Goal: Task Accomplishment & Management: Manage account settings

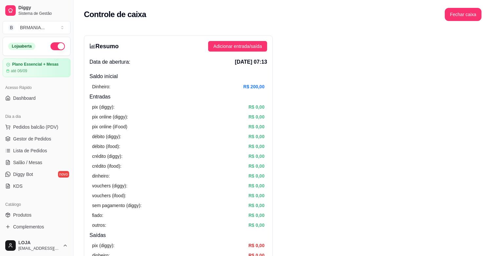
scroll to position [210, 0]
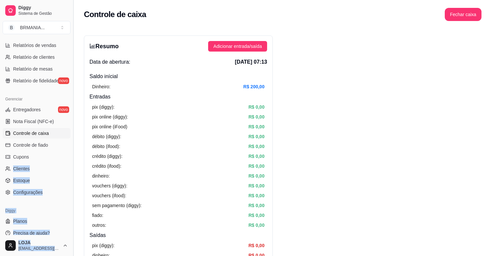
drag, startPoint x: 67, startPoint y: 161, endPoint x: 73, endPoint y: 145, distance: 17.2
click at [73, 145] on div "Diggy Sistema de Gestão B BRMANIA ... Loja aberta Plano Essencial + Mesas até 0…" at bounding box center [36, 128] width 73 height 256
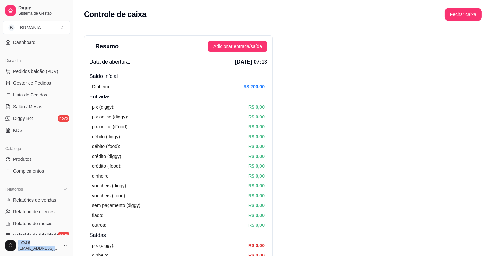
scroll to position [60, 0]
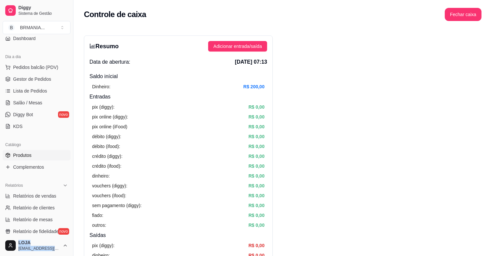
click at [30, 156] on span "Produtos" at bounding box center [22, 155] width 18 height 7
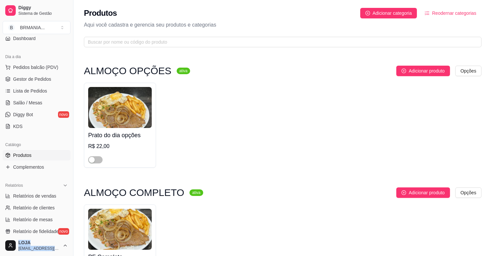
scroll to position [101, 0]
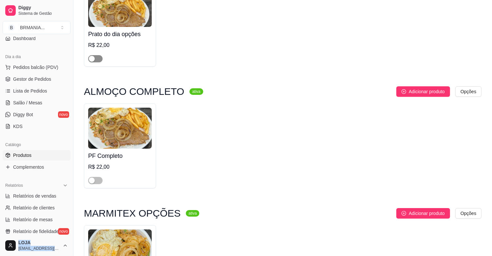
click at [102, 59] on span "button" at bounding box center [95, 58] width 14 height 7
click at [100, 182] on span "button" at bounding box center [95, 180] width 14 height 7
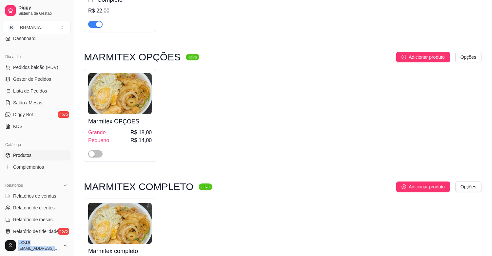
scroll to position [285, 0]
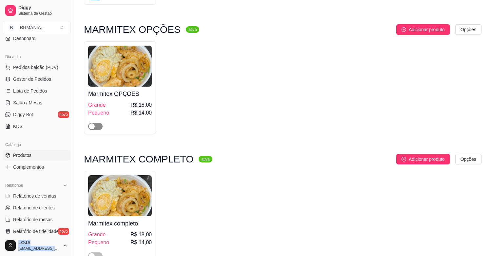
click at [97, 126] on span "button" at bounding box center [95, 126] width 14 height 7
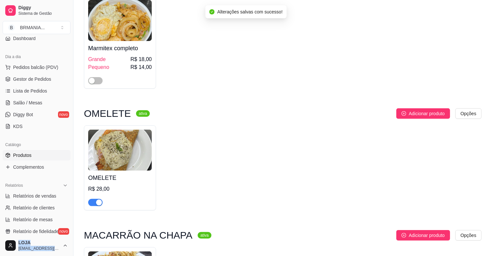
scroll to position [469, 0]
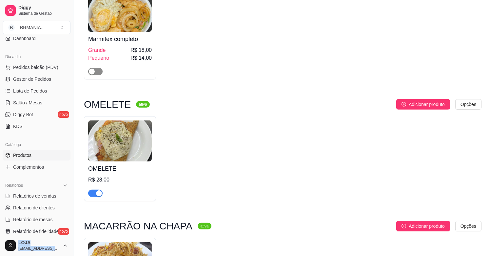
click at [100, 73] on span "button" at bounding box center [95, 71] width 14 height 7
click at [101, 194] on div "button" at bounding box center [99, 193] width 6 height 6
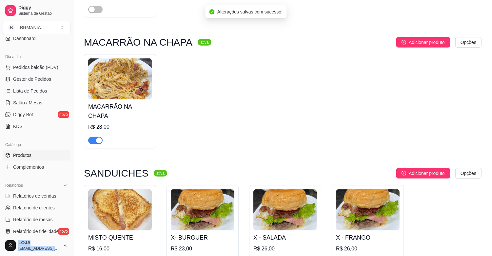
scroll to position [680, 0]
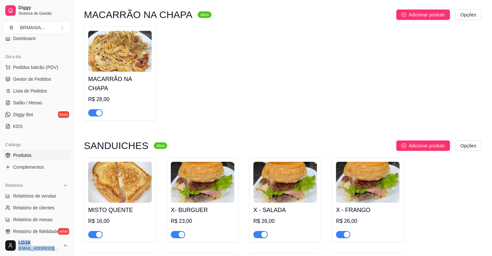
click at [97, 110] on div "button" at bounding box center [99, 113] width 6 height 6
click at [95, 231] on button "button" at bounding box center [95, 234] width 14 height 7
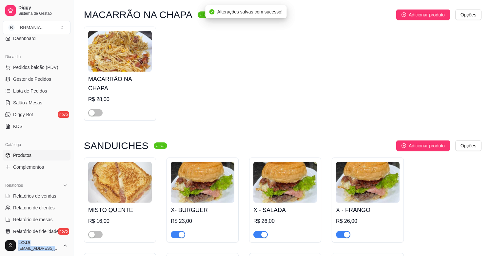
click at [179, 232] on div "button" at bounding box center [182, 235] width 6 height 6
click at [263, 232] on div "button" at bounding box center [264, 235] width 6 height 6
click at [346, 232] on div "button" at bounding box center [347, 235] width 6 height 6
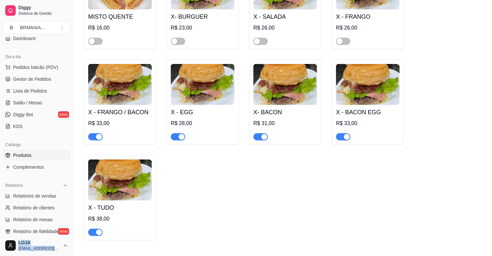
scroll to position [892, 0]
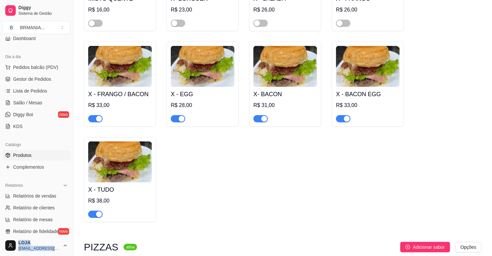
click at [348, 116] on div "button" at bounding box center [347, 119] width 6 height 6
click at [262, 116] on div "button" at bounding box center [264, 119] width 6 height 6
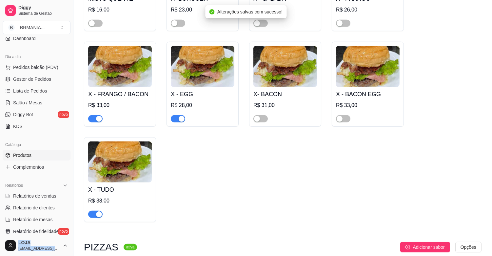
click at [179, 116] on div "button" at bounding box center [182, 119] width 6 height 6
click at [96, 116] on div "button" at bounding box center [99, 119] width 6 height 6
click at [97, 211] on div "button" at bounding box center [99, 214] width 6 height 6
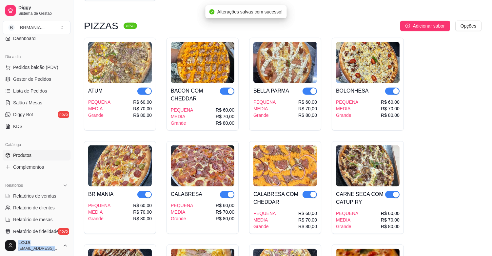
scroll to position [1140, 0]
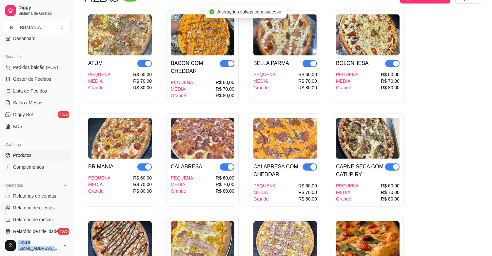
click at [398, 61] on div "button" at bounding box center [396, 64] width 6 height 6
click at [313, 61] on div "button" at bounding box center [314, 64] width 6 height 6
click at [229, 61] on div "button" at bounding box center [231, 64] width 6 height 6
click at [147, 61] on div "button" at bounding box center [148, 64] width 6 height 6
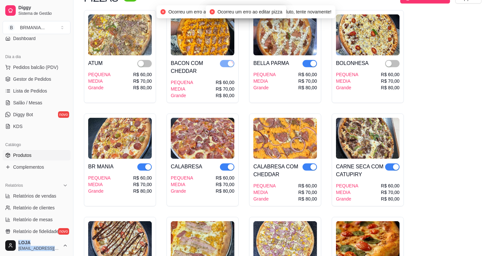
click at [395, 164] on div "button" at bounding box center [396, 167] width 6 height 6
click at [312, 61] on div "button" at bounding box center [314, 64] width 6 height 6
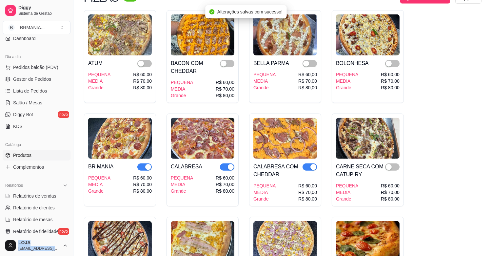
click at [314, 164] on div "button" at bounding box center [314, 167] width 6 height 6
click at [231, 164] on div "button" at bounding box center [231, 167] width 6 height 6
click at [148, 164] on div "button" at bounding box center [148, 167] width 6 height 6
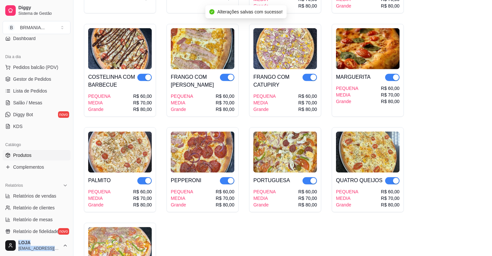
scroll to position [1370, 0]
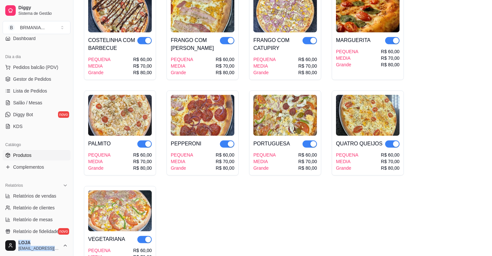
click at [396, 38] on div "button" at bounding box center [396, 41] width 6 height 6
click at [312, 38] on div "button" at bounding box center [314, 41] width 6 height 6
click at [231, 38] on div "button" at bounding box center [231, 41] width 6 height 6
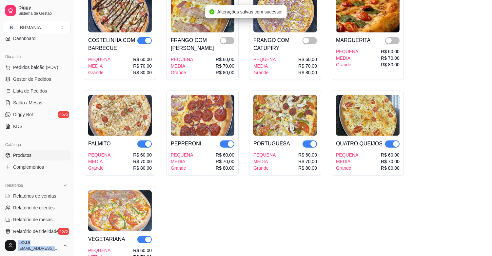
click at [141, 37] on span "button" at bounding box center [144, 40] width 14 height 7
click at [395, 141] on div "button" at bounding box center [396, 144] width 6 height 6
click at [312, 141] on div "button" at bounding box center [314, 144] width 6 height 6
click at [230, 141] on div "button" at bounding box center [231, 144] width 6 height 6
click at [147, 141] on div "button" at bounding box center [148, 144] width 6 height 6
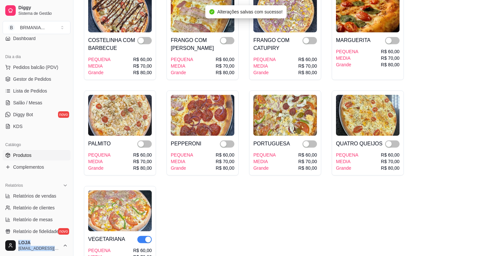
click at [148, 237] on div "button" at bounding box center [148, 240] width 6 height 6
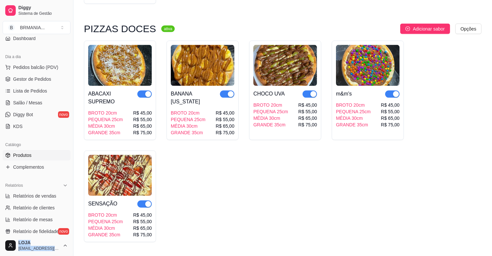
scroll to position [1646, 0]
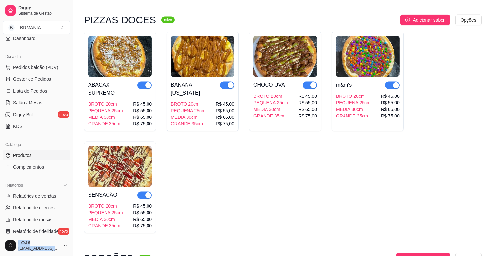
click at [395, 82] on div "button" at bounding box center [396, 85] width 6 height 6
click at [313, 82] on div "button" at bounding box center [314, 85] width 6 height 6
click at [230, 82] on div "button" at bounding box center [231, 85] width 6 height 6
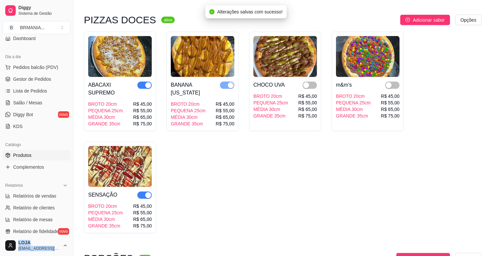
click at [145, 82] on div "button" at bounding box center [148, 85] width 6 height 6
click at [148, 192] on div "button" at bounding box center [148, 195] width 6 height 6
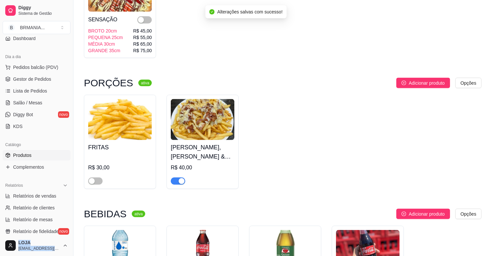
scroll to position [1802, 0]
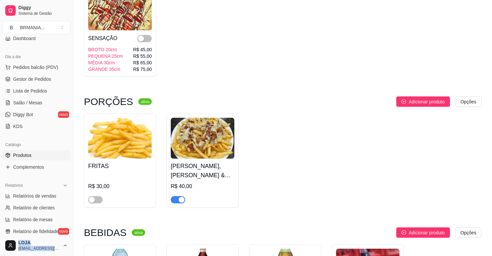
drag, startPoint x: 182, startPoint y: 186, endPoint x: 186, endPoint y: 185, distance: 4.3
click at [185, 196] on button "button" at bounding box center [178, 199] width 14 height 7
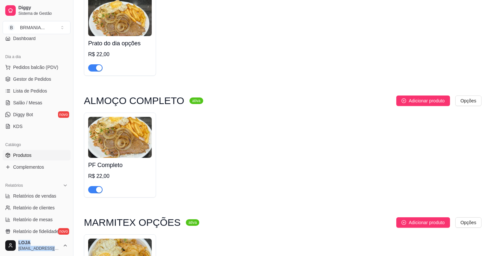
scroll to position [73, 0]
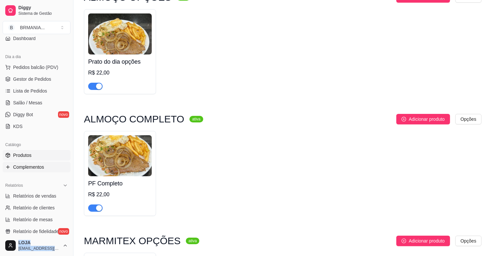
click at [34, 165] on span "Complementos" at bounding box center [28, 167] width 31 height 7
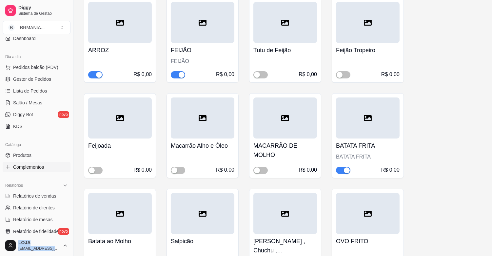
scroll to position [154, 0]
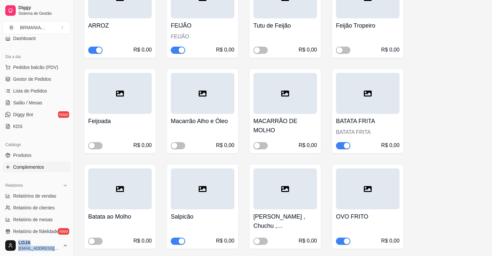
click at [181, 50] on div "button" at bounding box center [182, 50] width 6 height 6
click at [264, 49] on span "button" at bounding box center [261, 50] width 14 height 7
click at [345, 146] on div "button" at bounding box center [347, 146] width 6 height 6
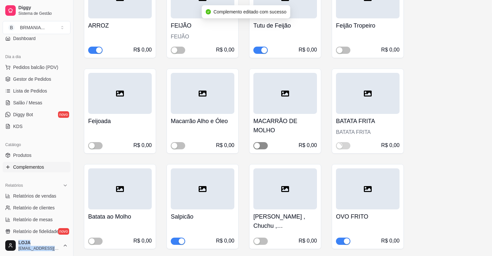
click at [261, 145] on span "button" at bounding box center [261, 145] width 14 height 7
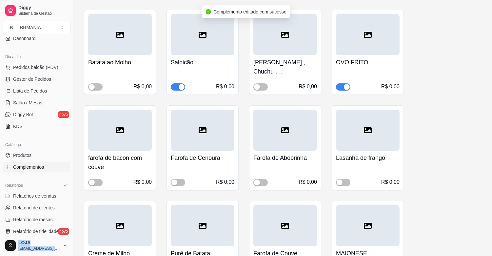
scroll to position [312, 0]
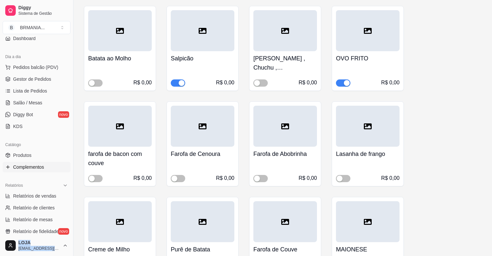
click at [348, 83] on div "button" at bounding box center [347, 83] width 6 height 6
click at [183, 83] on div "button" at bounding box center [182, 83] width 6 height 6
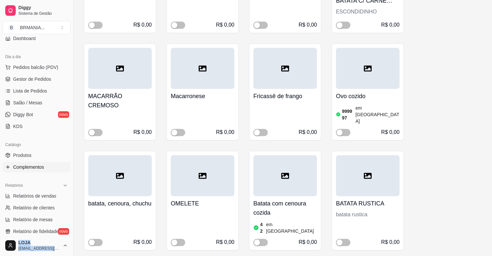
scroll to position [747, 0]
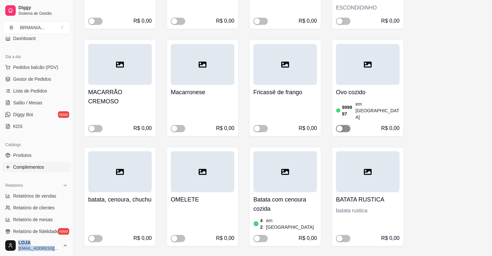
click at [345, 125] on span "button" at bounding box center [343, 128] width 14 height 7
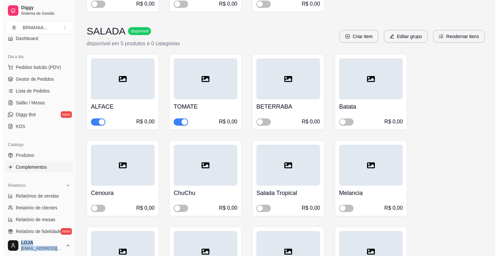
scroll to position [1384, 0]
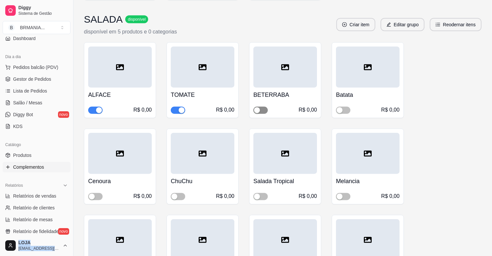
click at [265, 107] on span "button" at bounding box center [261, 110] width 14 height 7
click at [395, 18] on button "Editar grupo" at bounding box center [403, 24] width 44 height 13
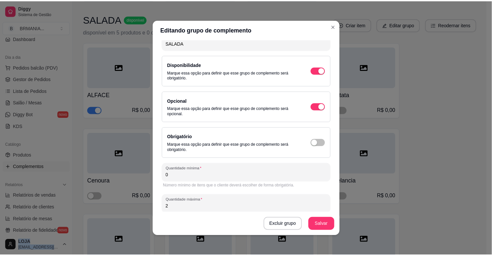
scroll to position [44, 0]
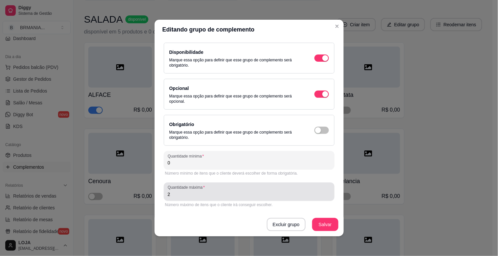
click at [181, 195] on input "2" at bounding box center [249, 194] width 163 height 7
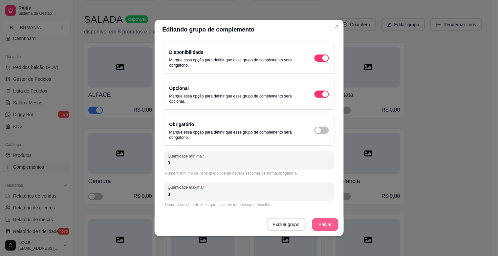
type input "3"
click at [317, 223] on button "Salvar" at bounding box center [325, 224] width 26 height 13
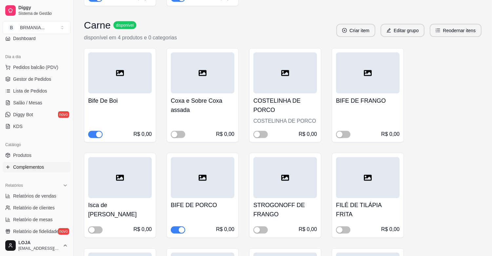
scroll to position [2042, 0]
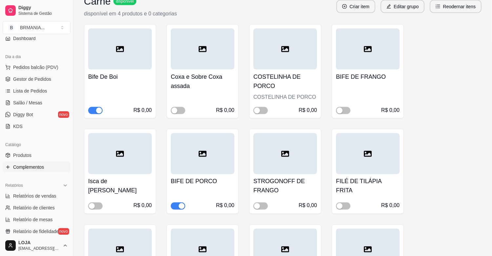
click at [182, 203] on div "button" at bounding box center [182, 206] width 6 height 6
click at [345, 107] on span "button" at bounding box center [343, 110] width 14 height 7
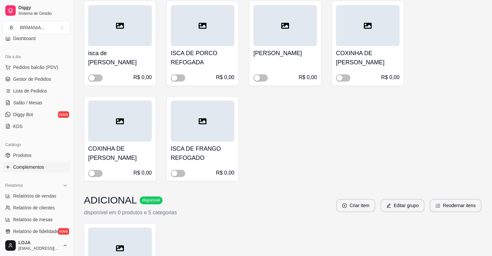
scroll to position [2448, 0]
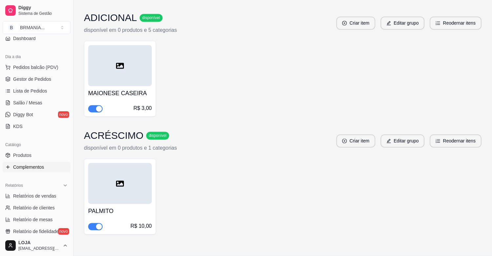
click at [15, 165] on span "Complementos" at bounding box center [28, 167] width 31 height 7
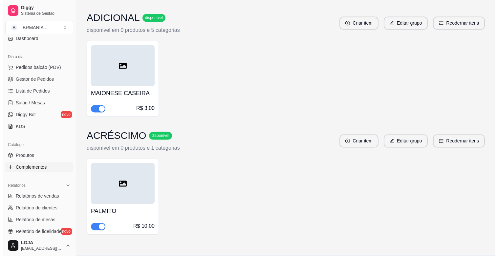
scroll to position [0, 0]
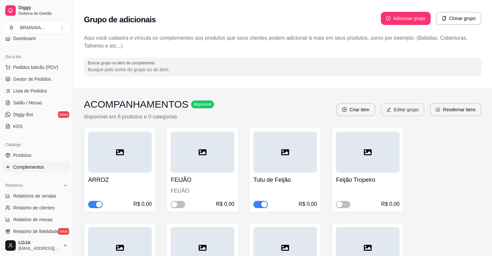
click at [397, 106] on button "Editar grupo" at bounding box center [403, 109] width 44 height 13
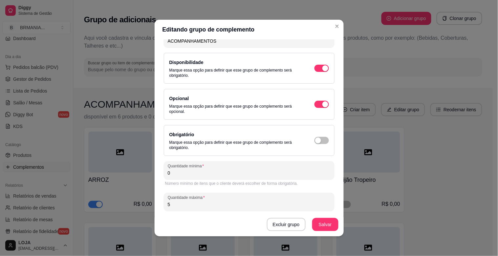
scroll to position [44, 0]
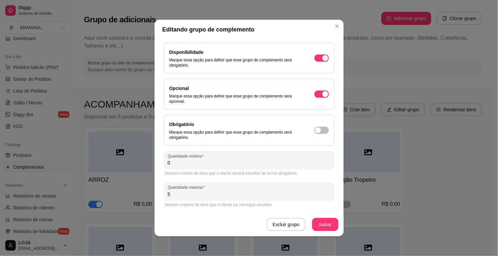
click at [183, 192] on input "5" at bounding box center [249, 194] width 163 height 7
type input "4"
click at [322, 222] on button "Salvar" at bounding box center [325, 224] width 26 height 13
